Goal: Information Seeking & Learning: Learn about a topic

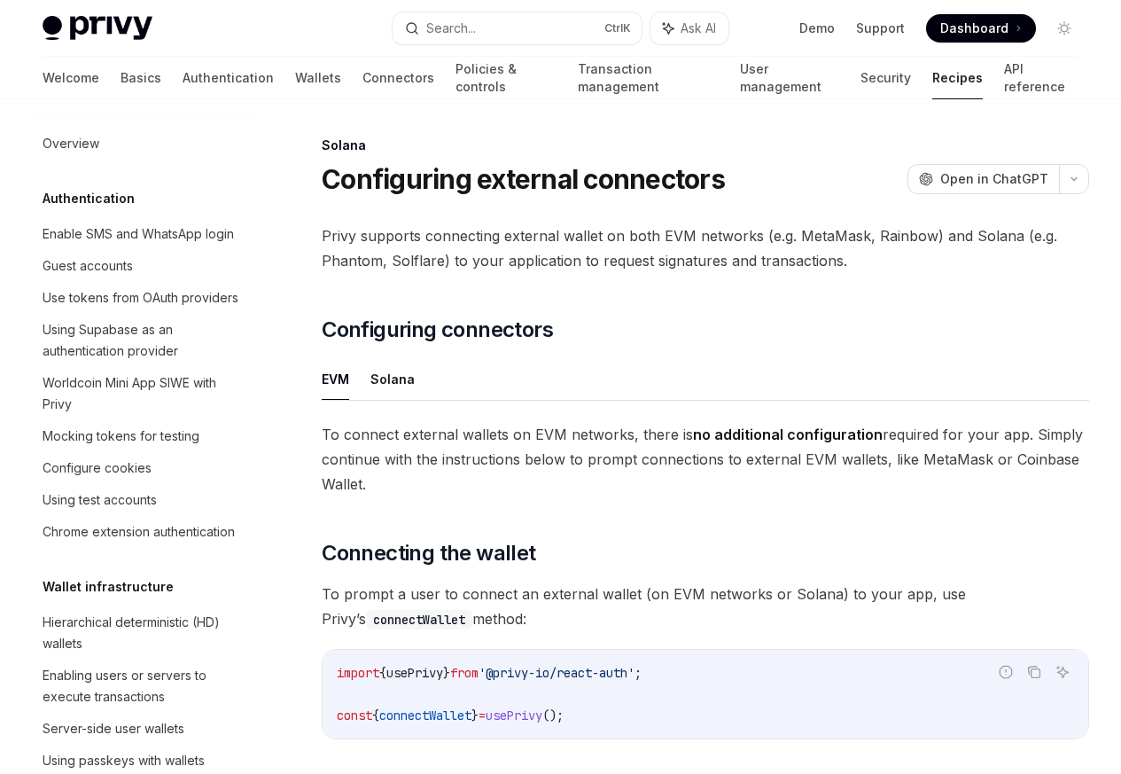
scroll to position [2839, 0]
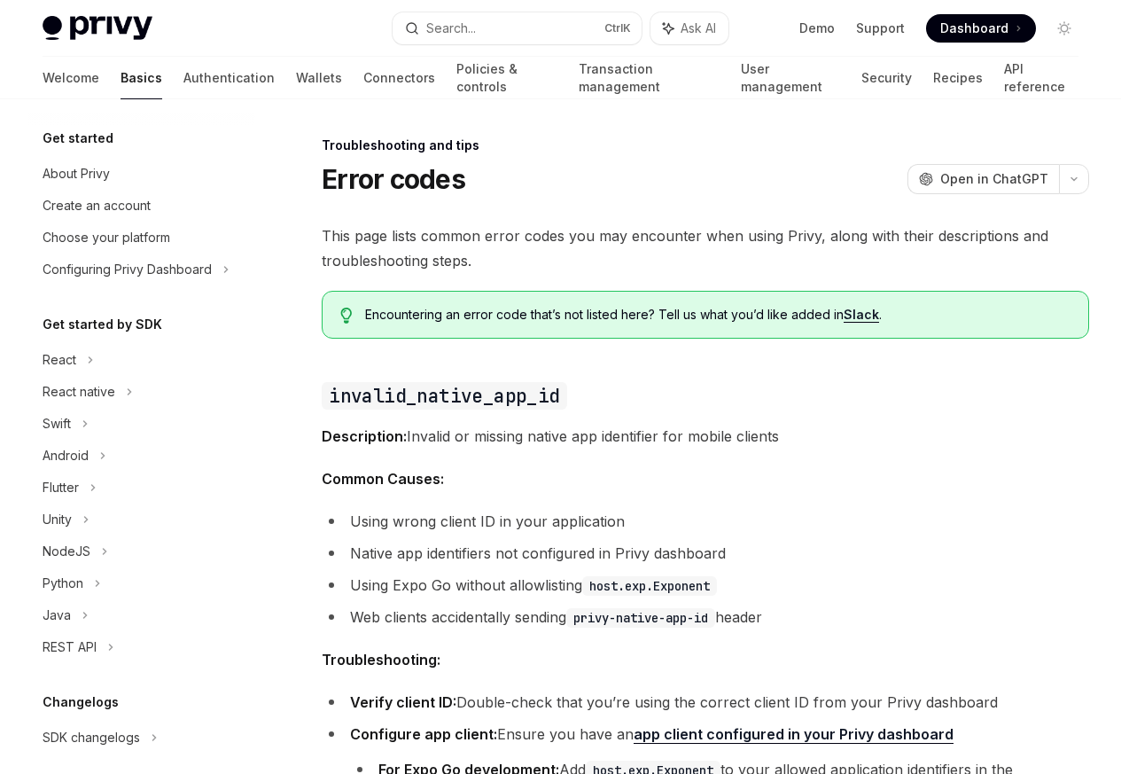
scroll to position [168, 0]
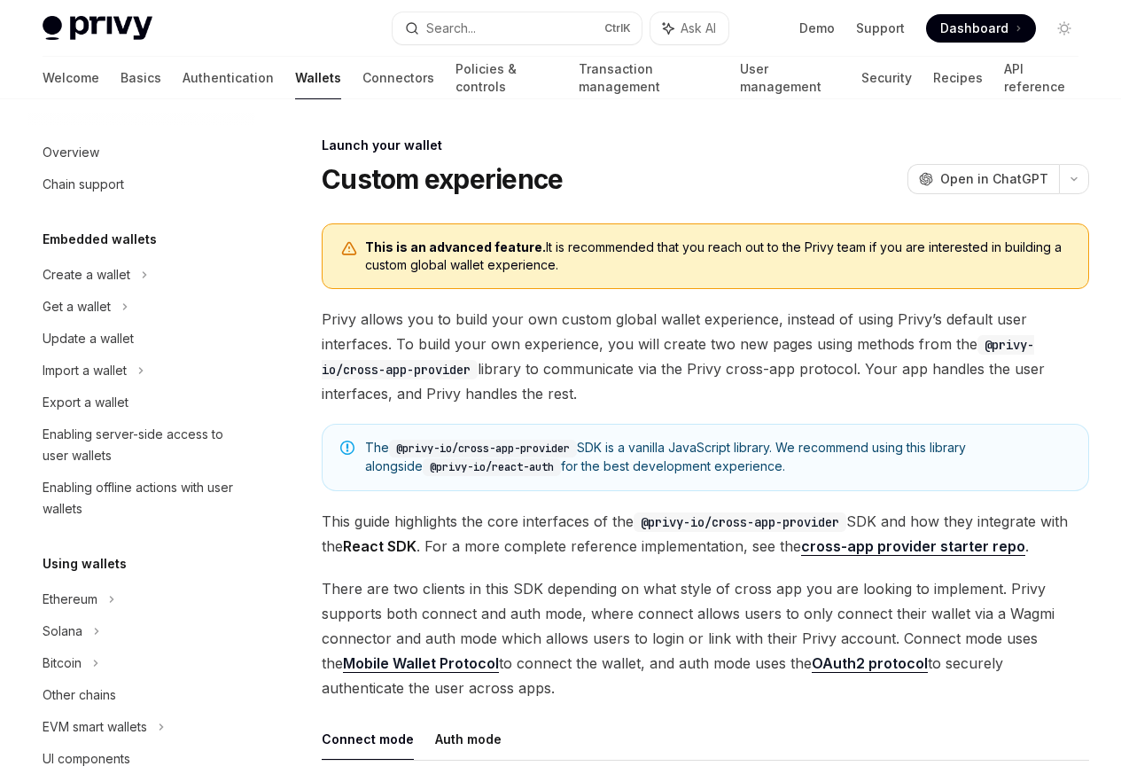
scroll to position [812, 0]
